Goal: Task Accomplishment & Management: Complete application form

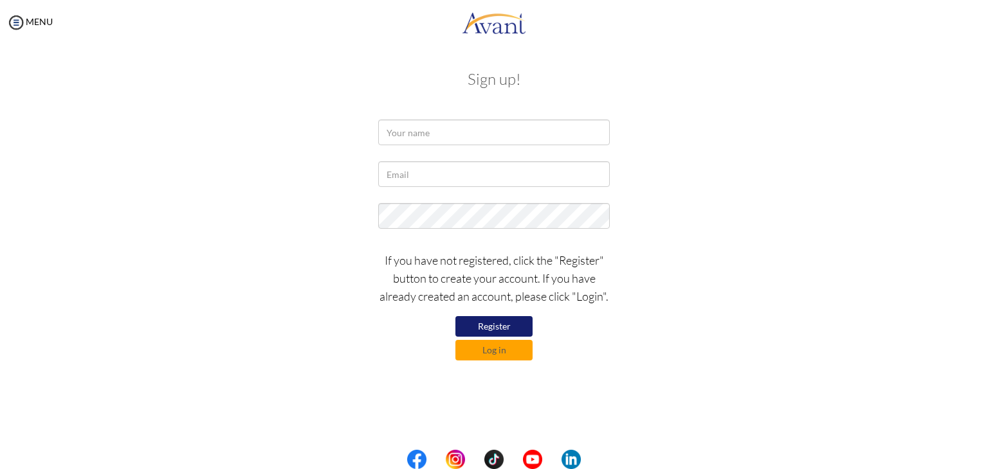
click at [469, 325] on button "Register" at bounding box center [493, 326] width 77 height 21
click at [511, 318] on button "Register" at bounding box center [493, 326] width 77 height 21
click at [424, 134] on input "text" at bounding box center [494, 133] width 232 height 26
type input "[PERSON_NAME]"
click at [424, 178] on input "text" at bounding box center [494, 174] width 232 height 26
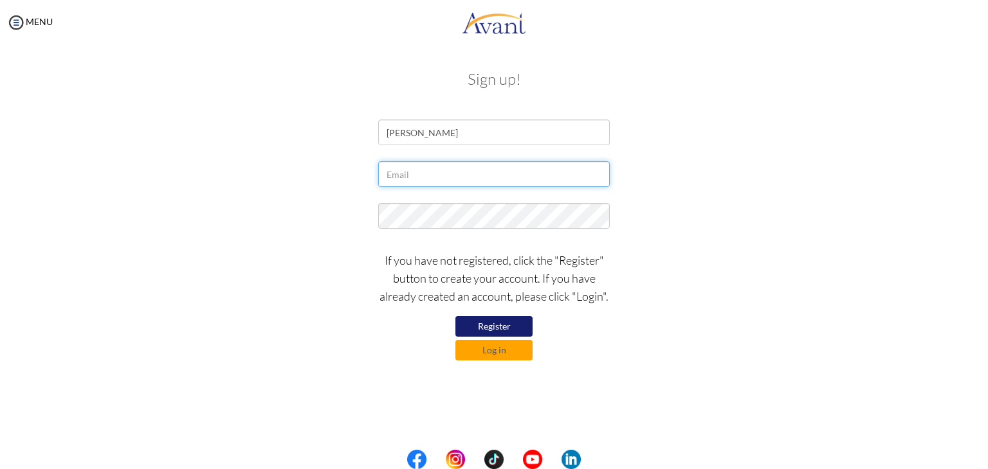
type input "[EMAIL_ADDRESS][DOMAIN_NAME]"
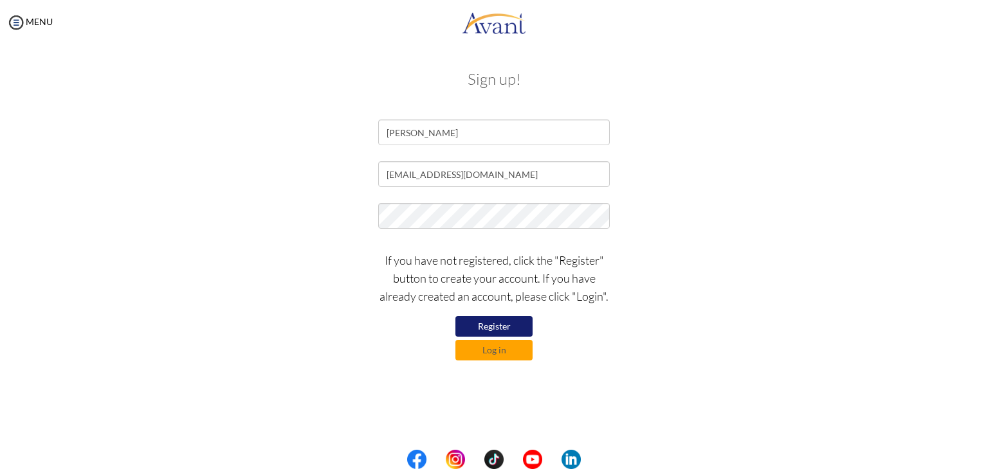
click at [497, 326] on button "Register" at bounding box center [493, 326] width 77 height 21
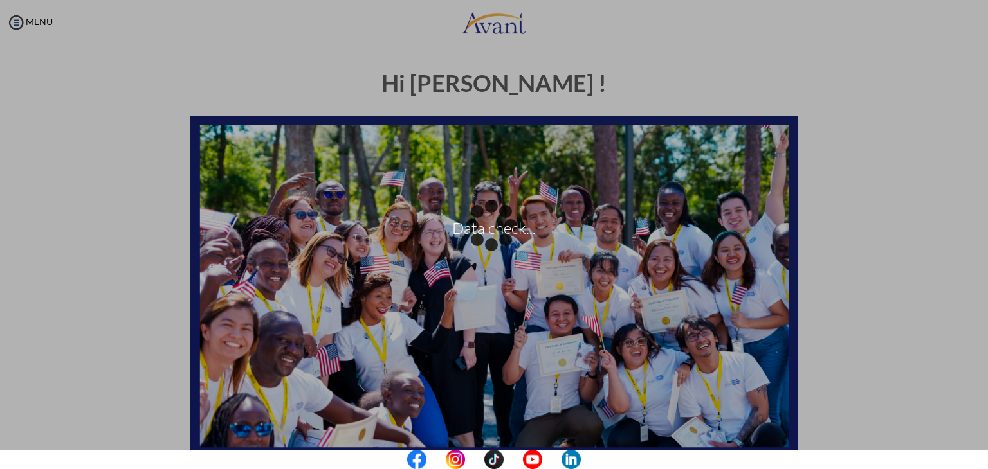
click at [503, 244] on div "Data check..." at bounding box center [494, 235] width 18 height 18
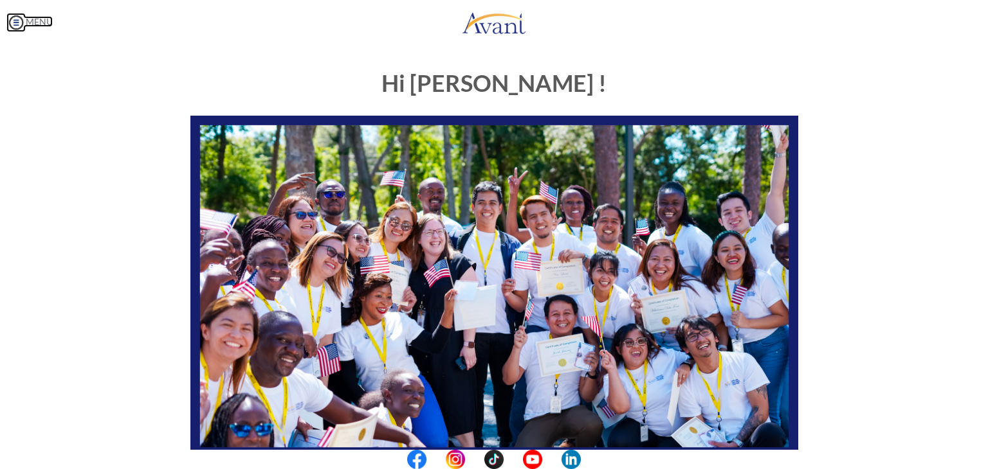
click at [24, 24] on img at bounding box center [15, 22] width 19 height 19
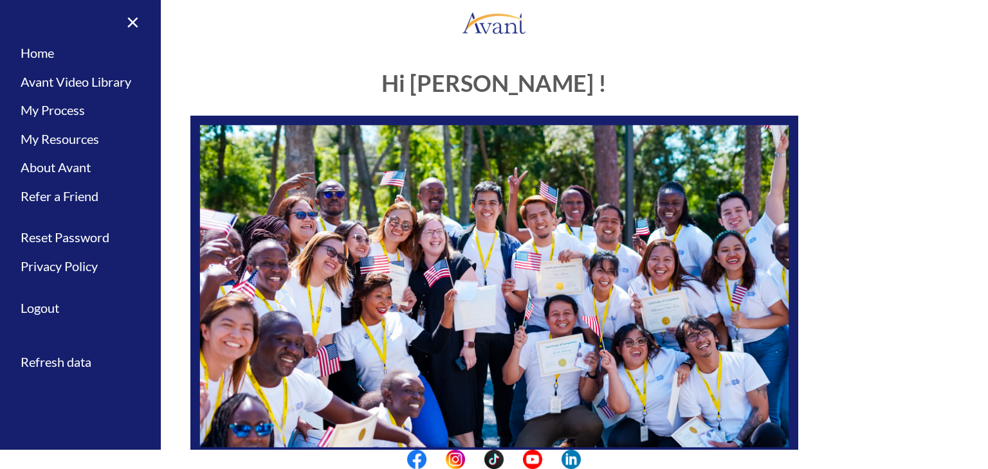
click at [323, 82] on h1 "Hi Yonela !" at bounding box center [494, 84] width 608 height 26
click at [259, 71] on h1 "Hi Yonela !" at bounding box center [494, 84] width 608 height 26
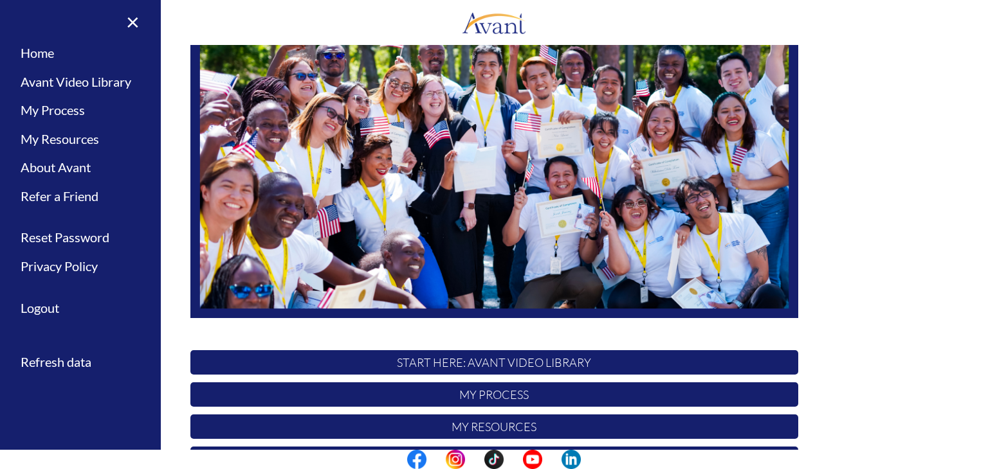
scroll to position [244, 0]
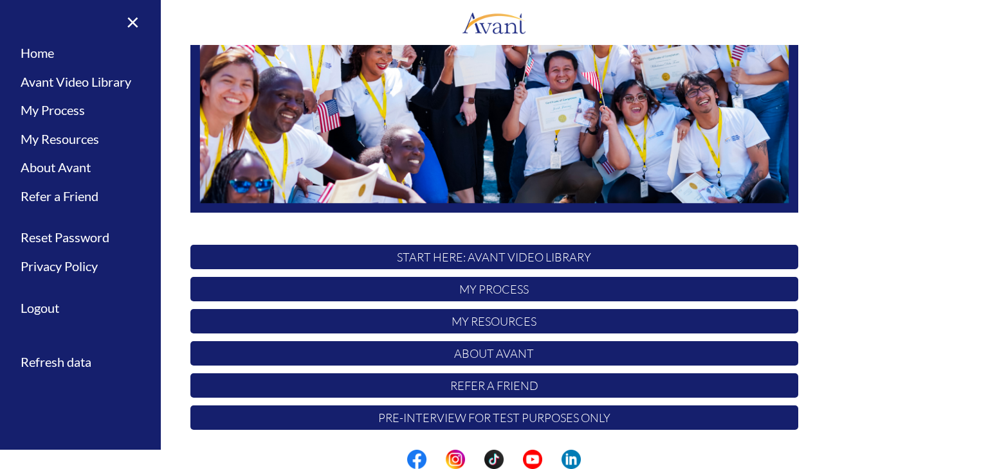
click at [495, 260] on p "START HERE: Avant Video Library" at bounding box center [494, 257] width 608 height 24
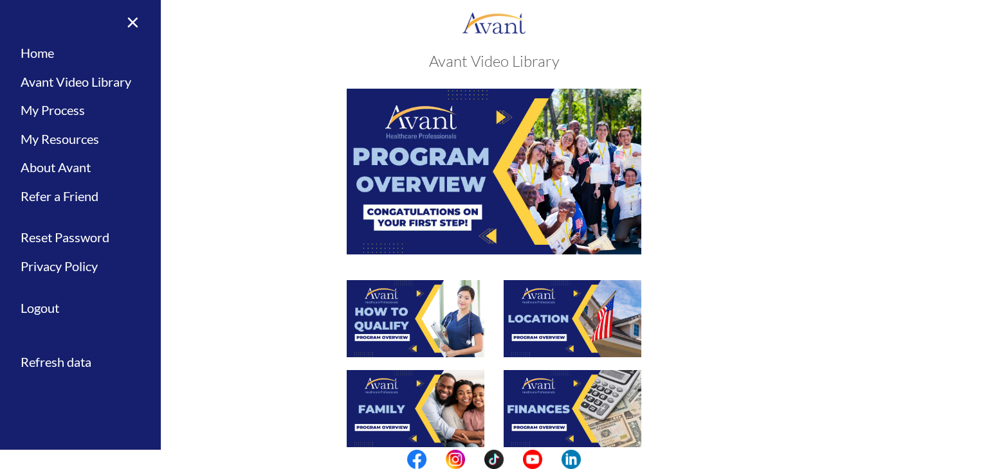
scroll to position [18, 0]
click at [41, 59] on link "Home" at bounding box center [80, 53] width 161 height 29
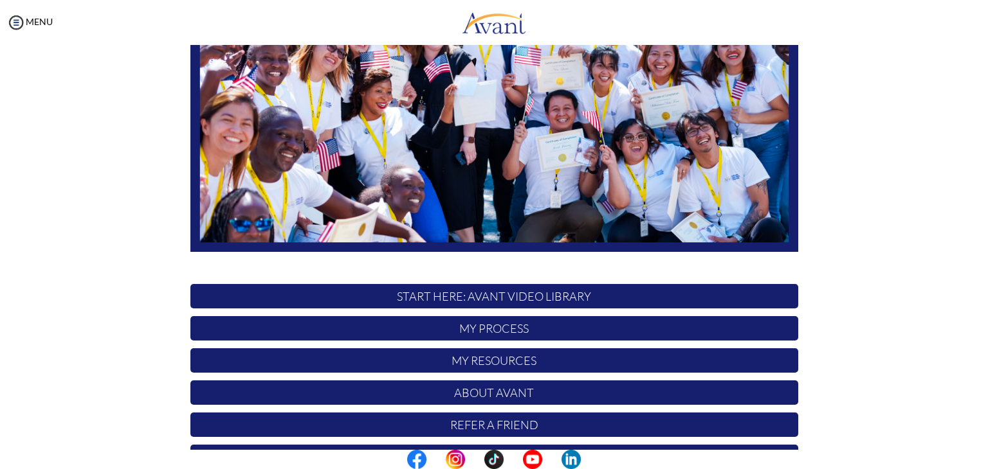
scroll to position [244, 0]
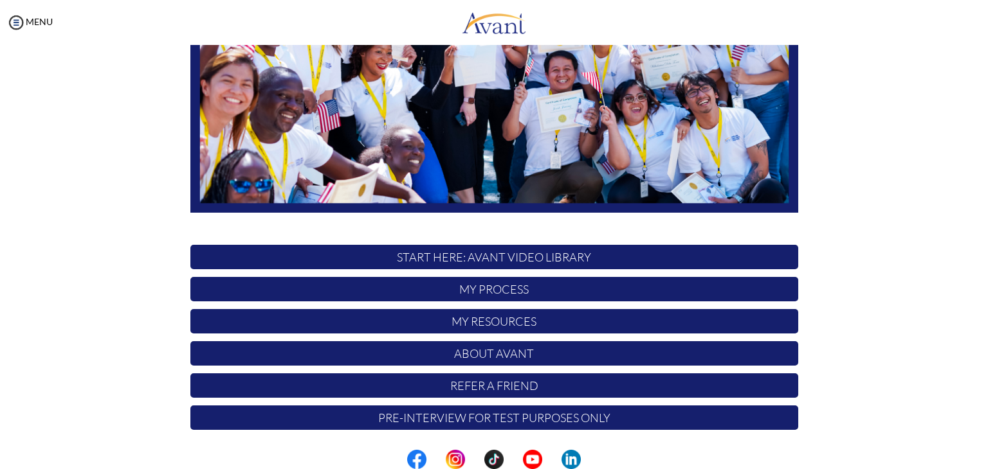
click at [471, 419] on p "Pre-Interview for test purposes only" at bounding box center [494, 418] width 608 height 24
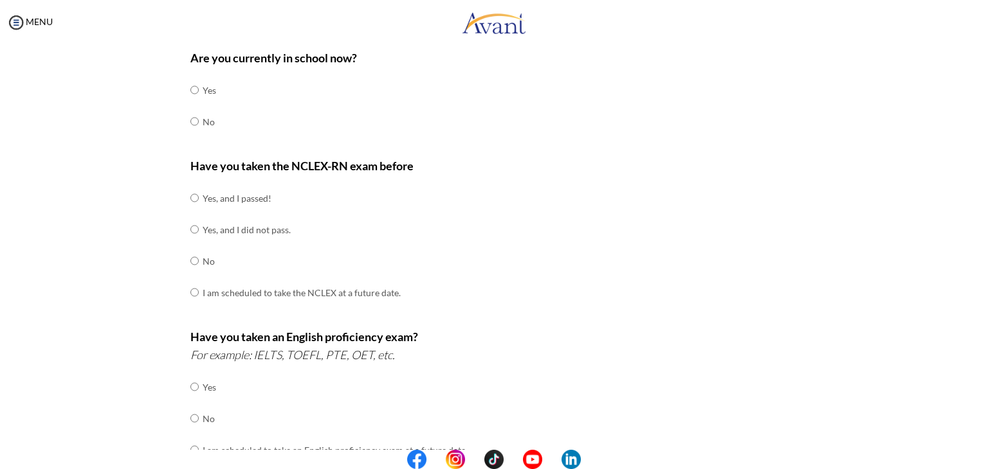
scroll to position [0, 0]
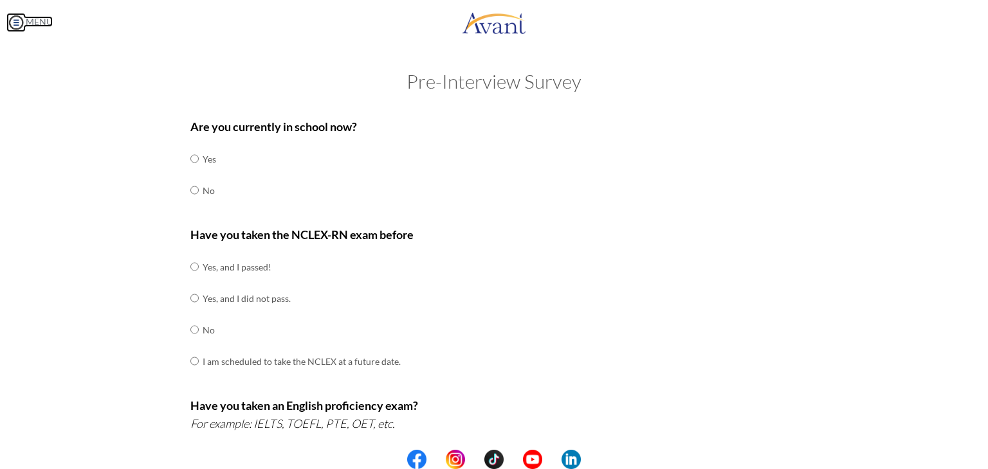
click at [44, 24] on link "MENU" at bounding box center [29, 21] width 46 height 11
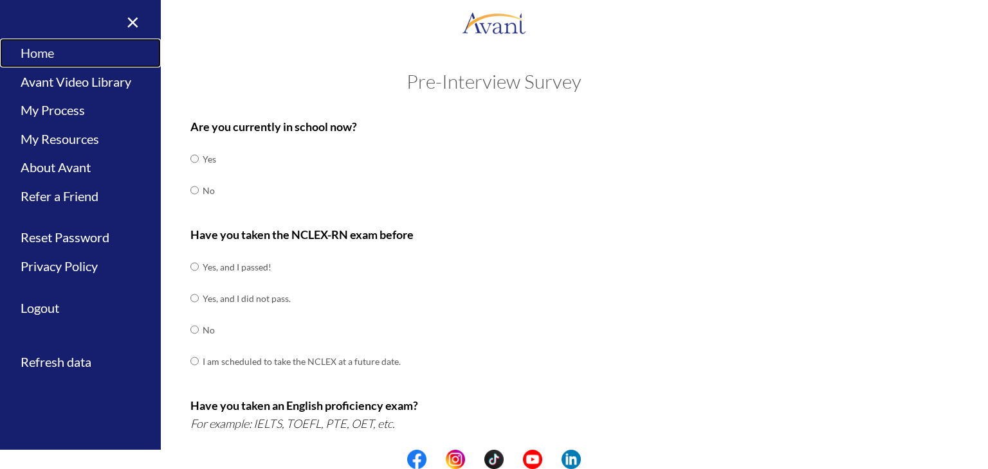
click at [36, 52] on link "Home" at bounding box center [80, 53] width 161 height 29
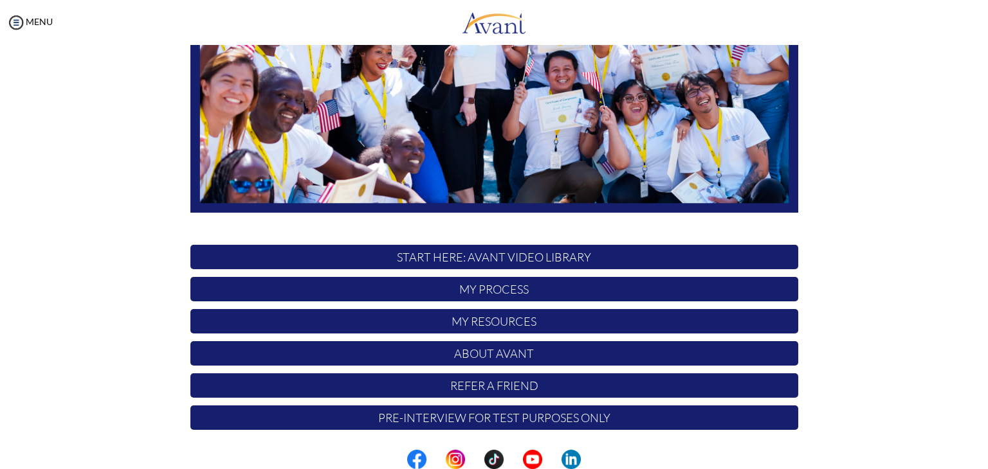
scroll to position [244, 0]
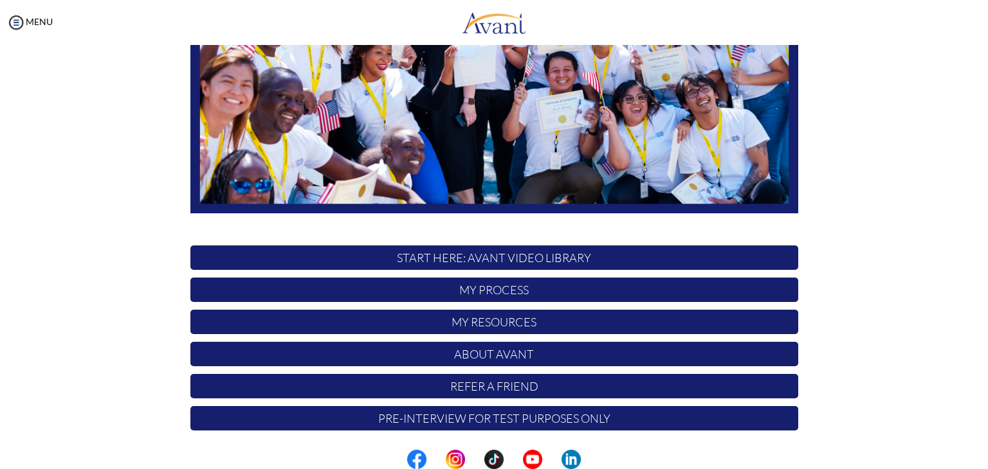
click at [361, 255] on p "START HERE: Avant Video Library" at bounding box center [494, 258] width 608 height 24
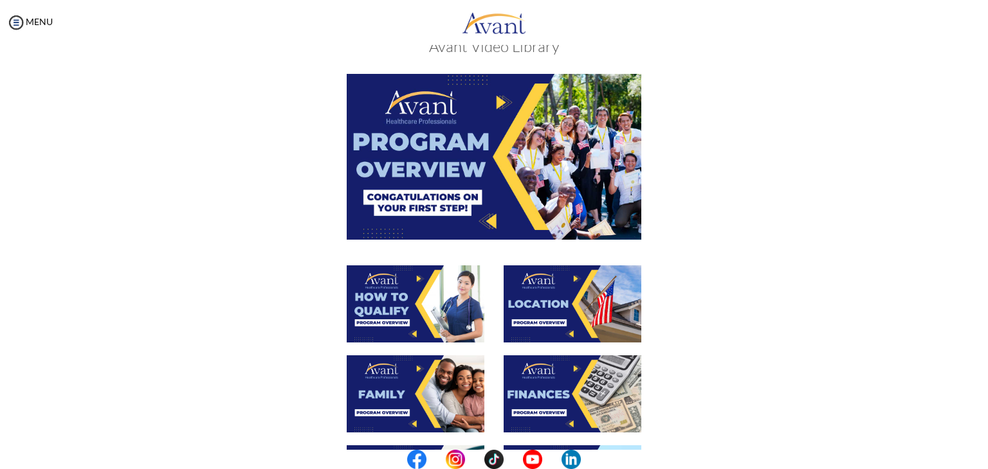
scroll to position [0, 0]
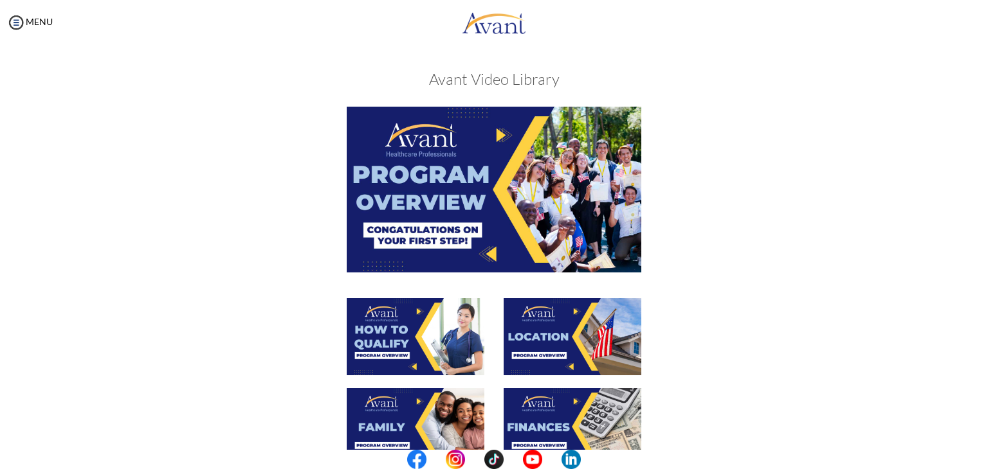
click at [435, 199] on img at bounding box center [494, 189] width 295 height 165
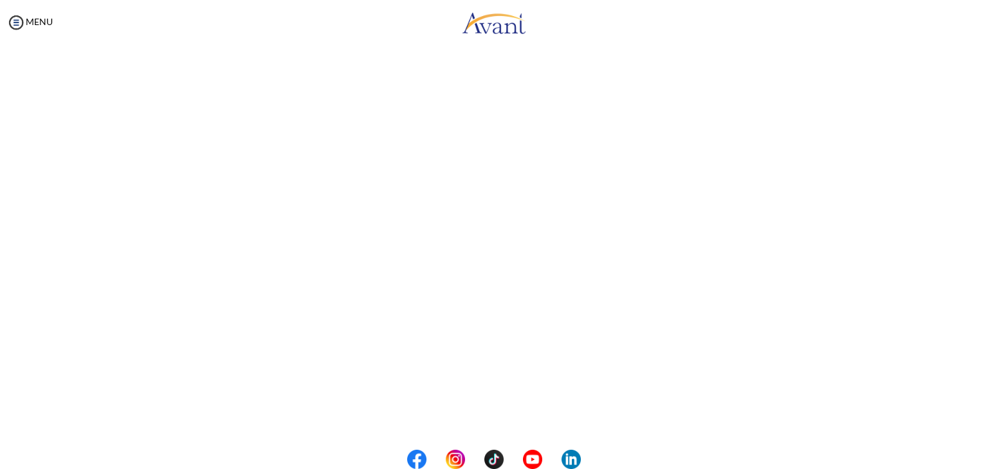
scroll to position [163, 0]
click at [37, 19] on body "Maintenance break. Please come back in 2 hours. MENU My Status What is the next…" at bounding box center [494, 234] width 988 height 469
click at [15, 28] on img at bounding box center [15, 22] width 19 height 19
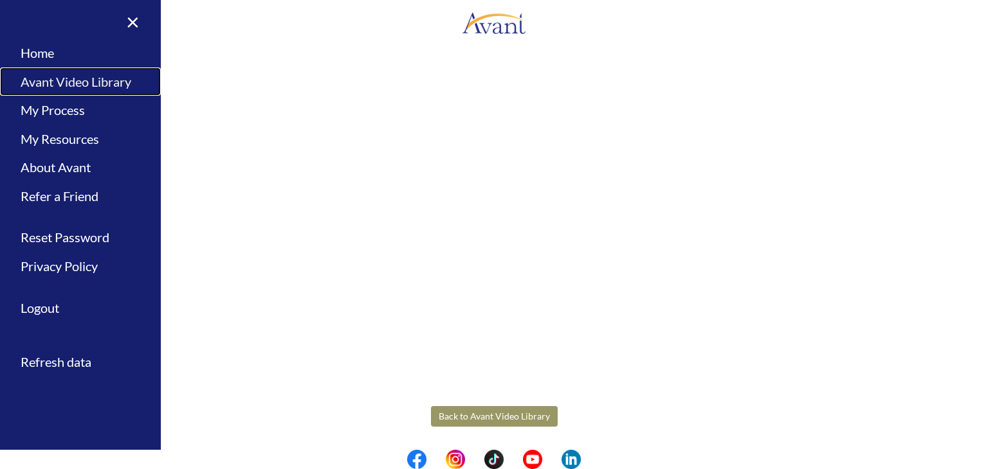
click at [63, 80] on link "Avant Video Library" at bounding box center [80, 82] width 161 height 29
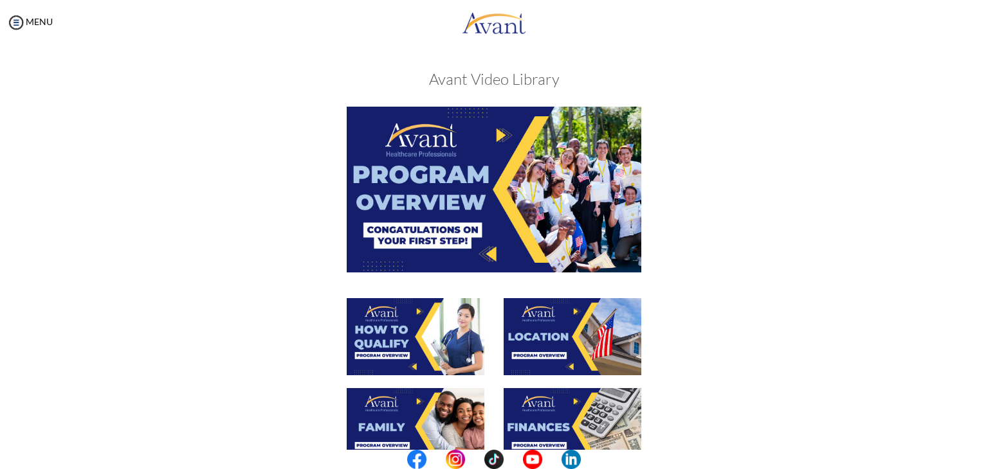
click at [424, 332] on img at bounding box center [416, 336] width 138 height 77
